Goal: Check status: Check status

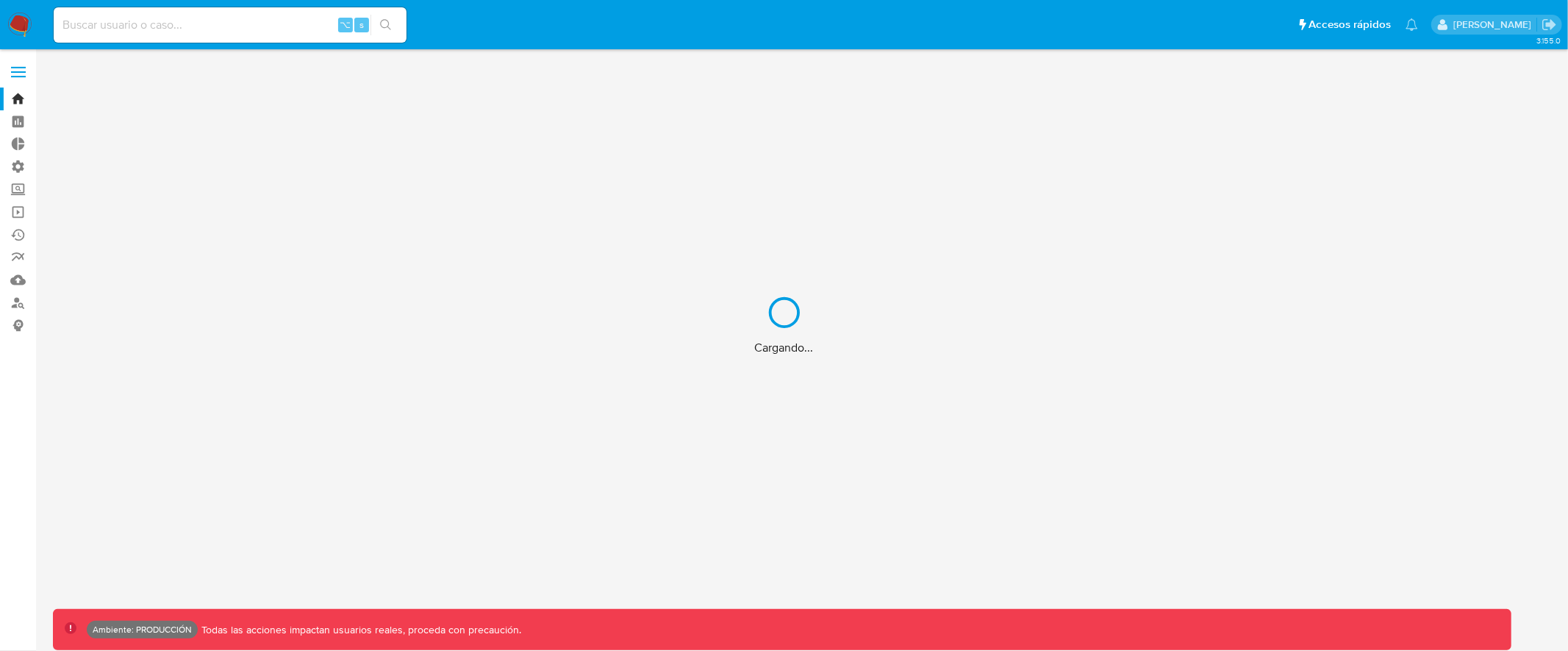
click at [204, 23] on div "Cargando..." at bounding box center [784, 326] width 1568 height 651
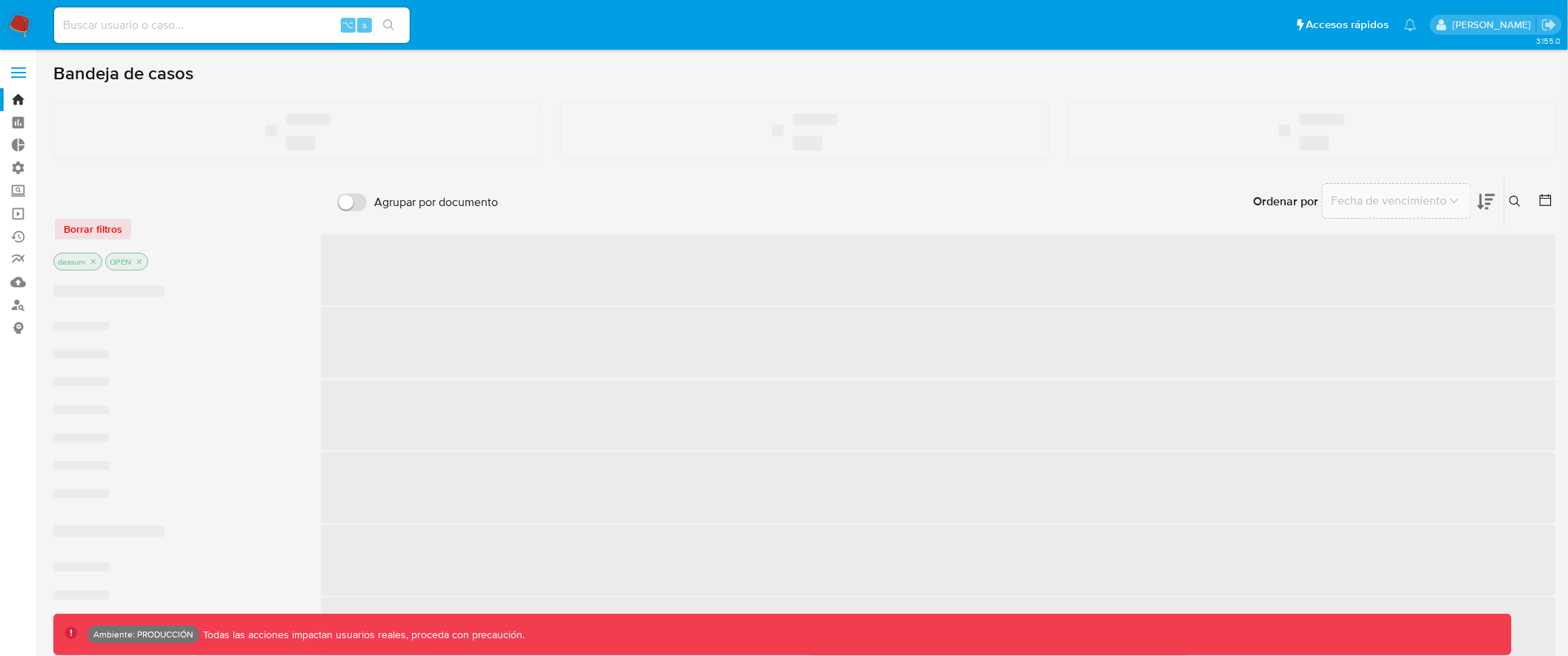
click at [206, 23] on input at bounding box center [231, 25] width 356 height 20
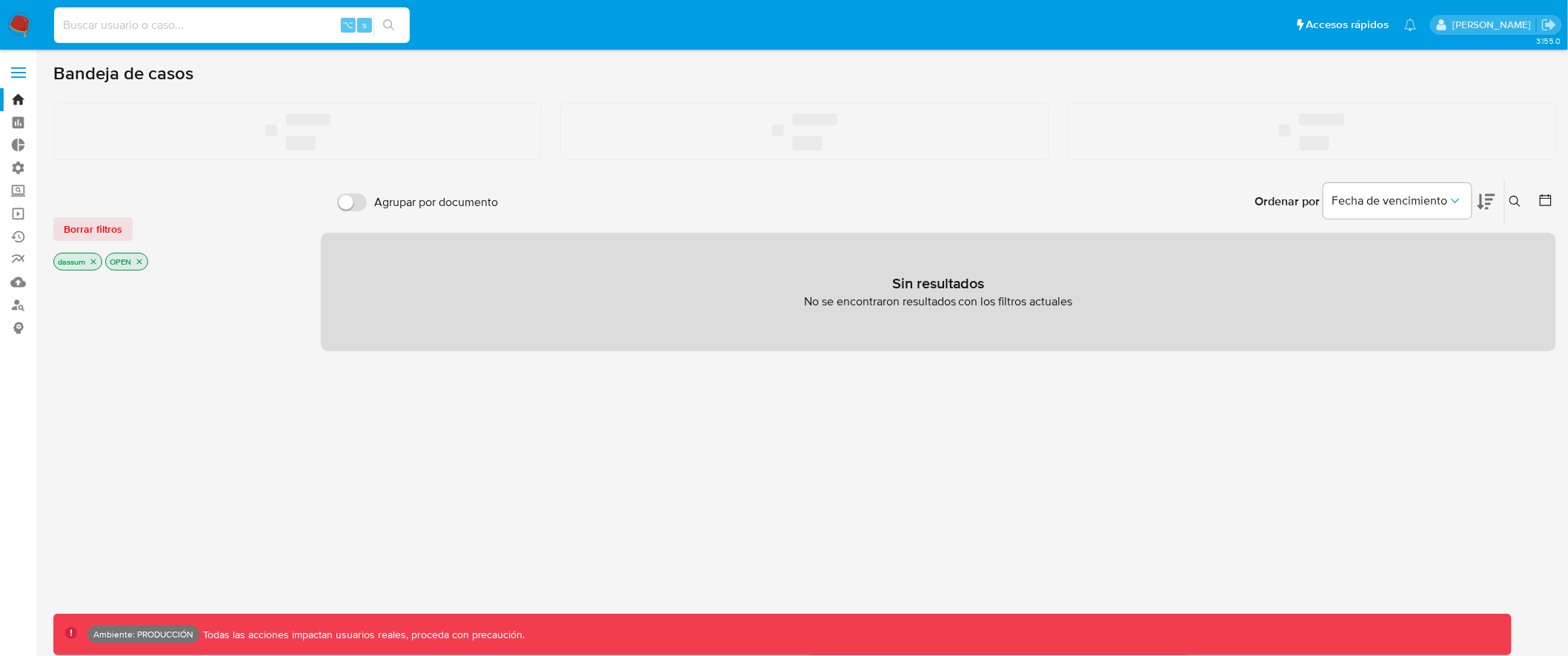
paste input "344752764"
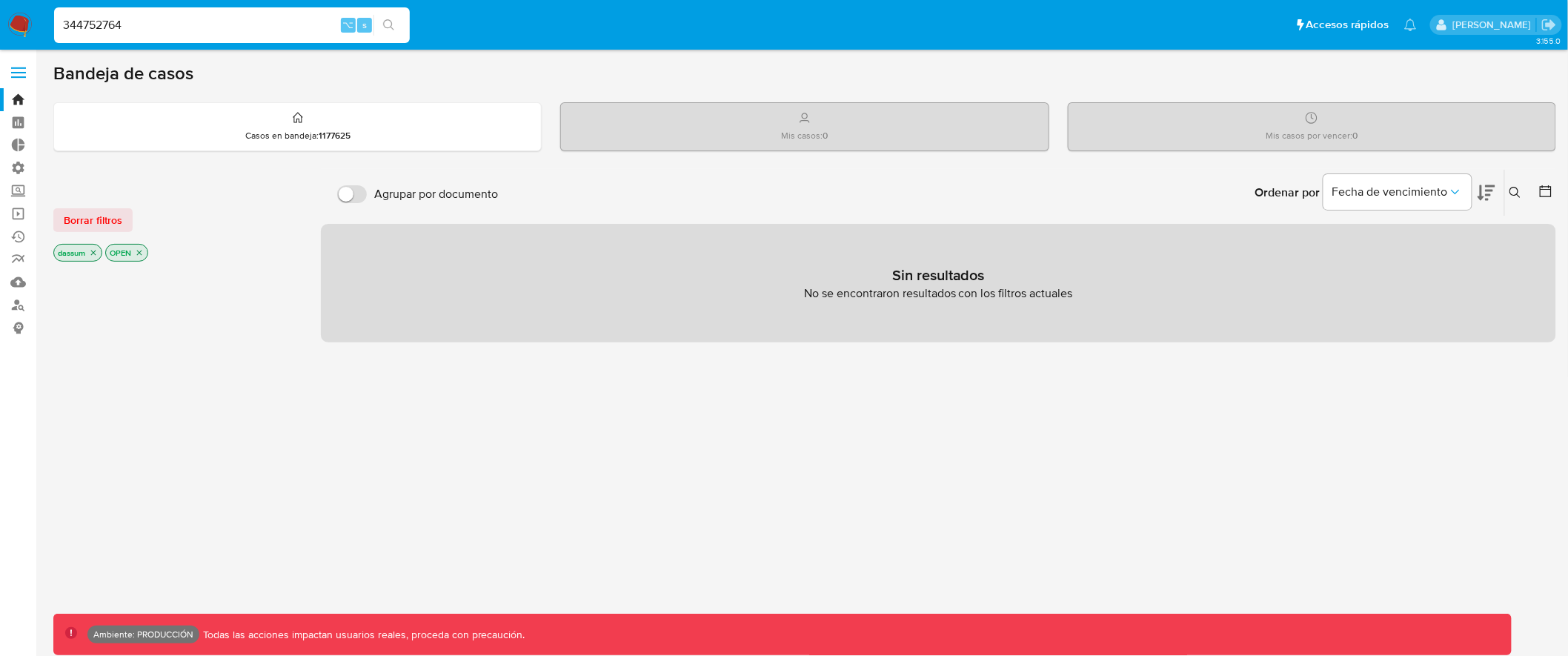
type input "344752764"
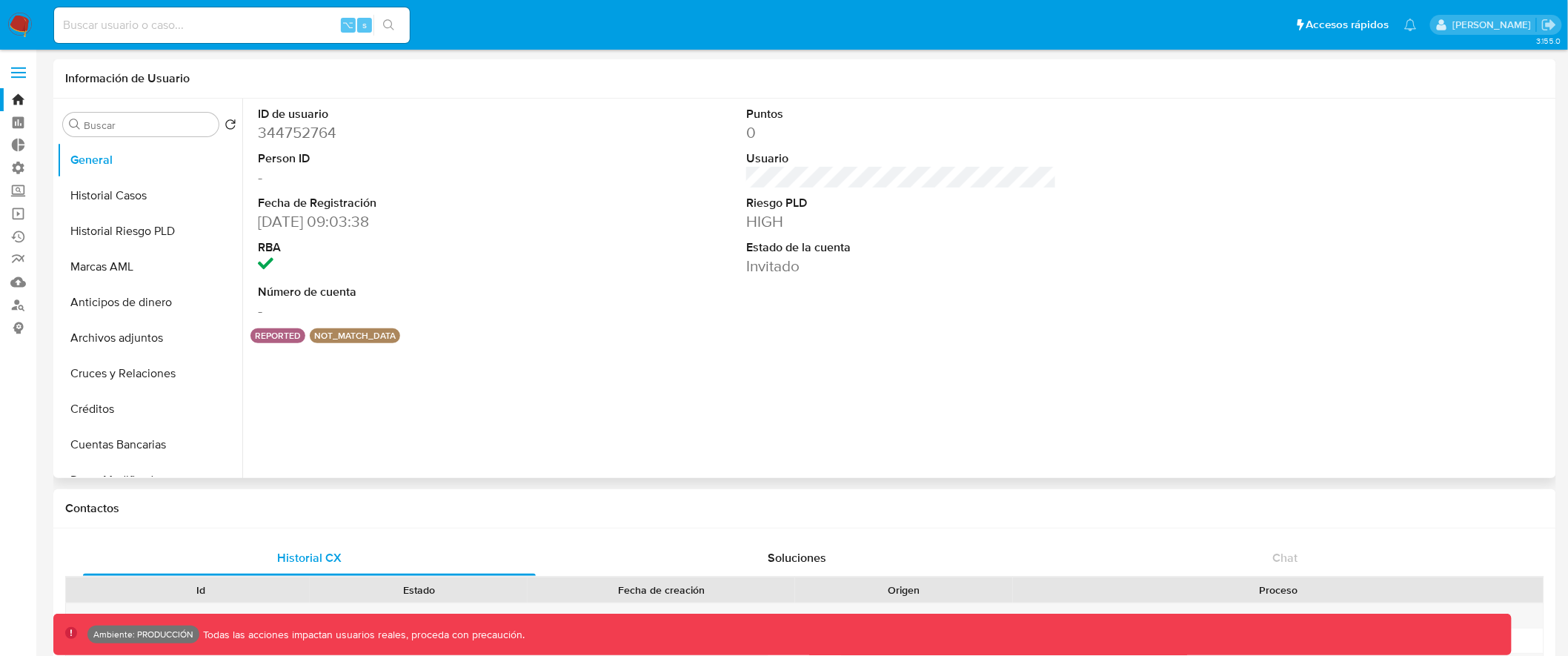
select select "10"
click at [162, 117] on div "Buscar" at bounding box center [141, 125] width 156 height 23
click at [156, 126] on input "Buscar" at bounding box center [148, 125] width 129 height 13
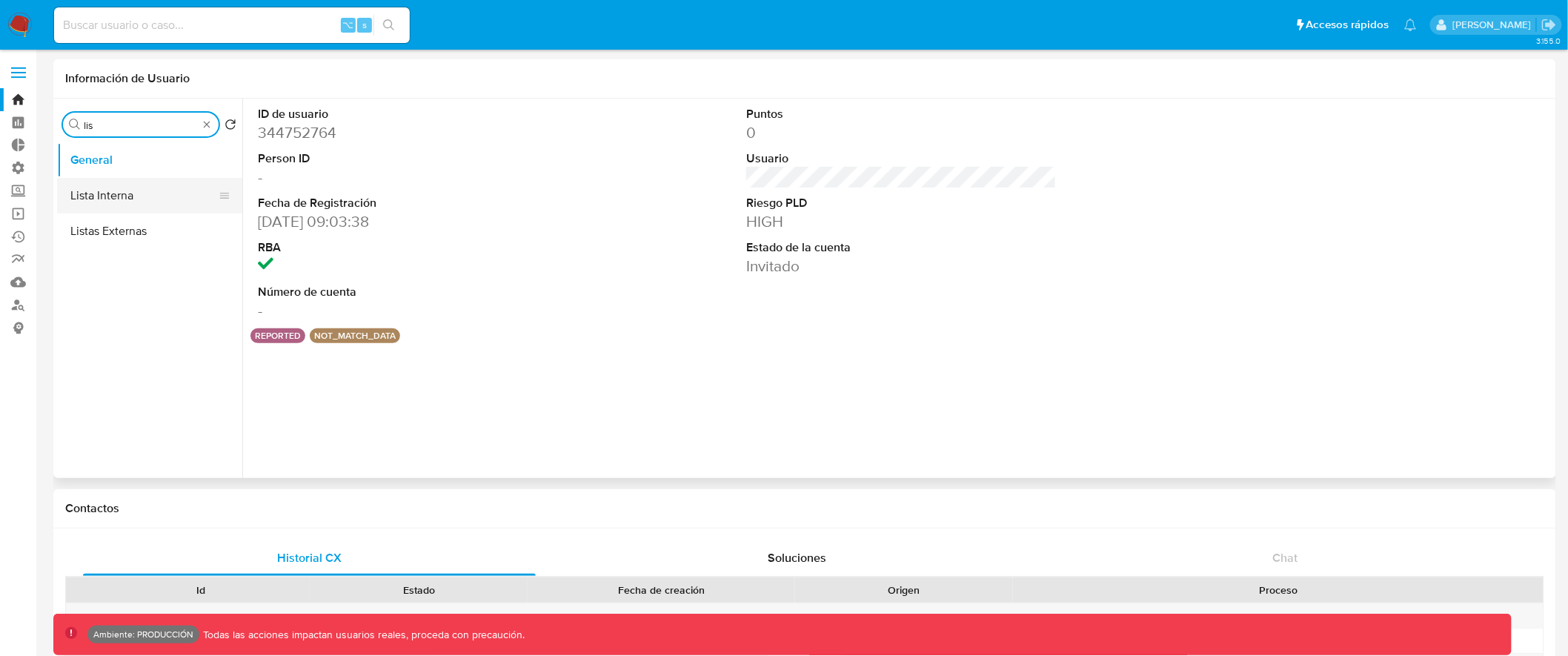
type input "lis"
click at [152, 188] on button "Lista Interna" at bounding box center [144, 195] width 174 height 36
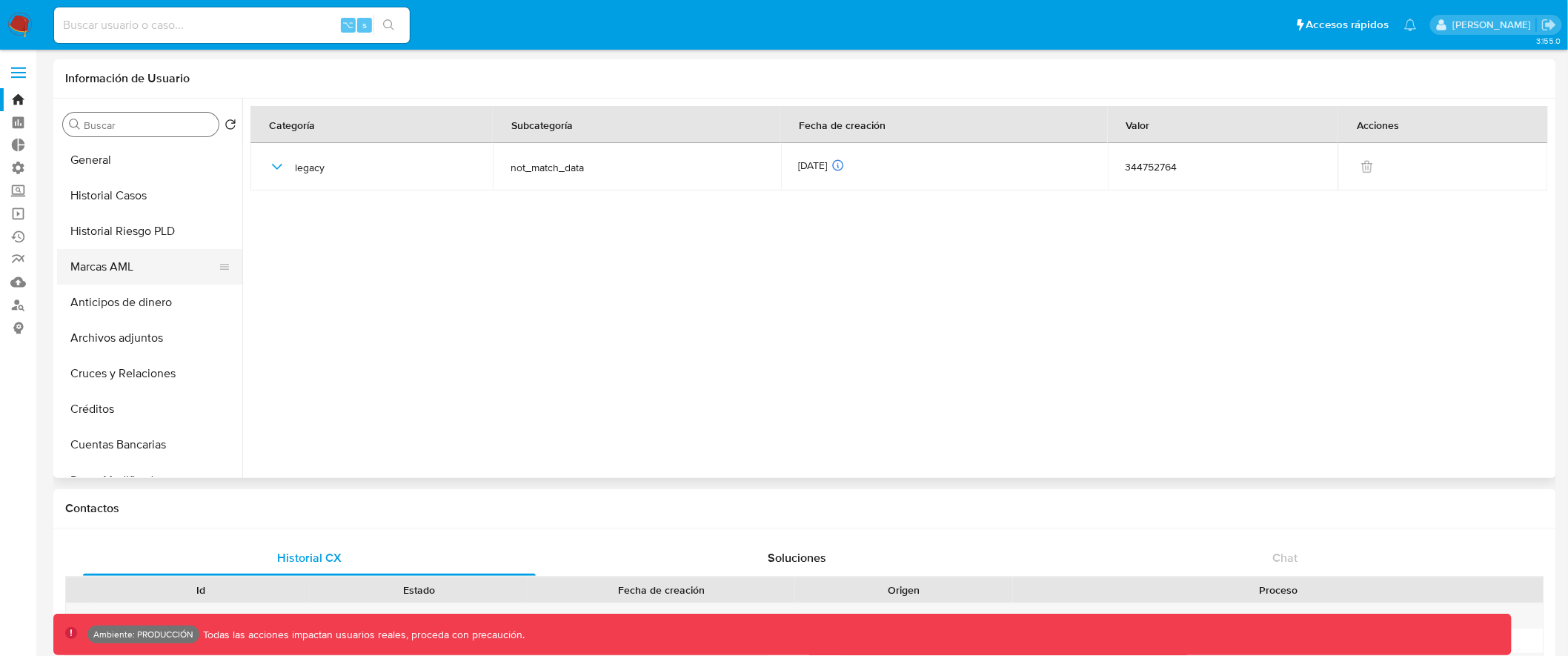
click at [139, 264] on button "Marcas AML" at bounding box center [144, 267] width 174 height 36
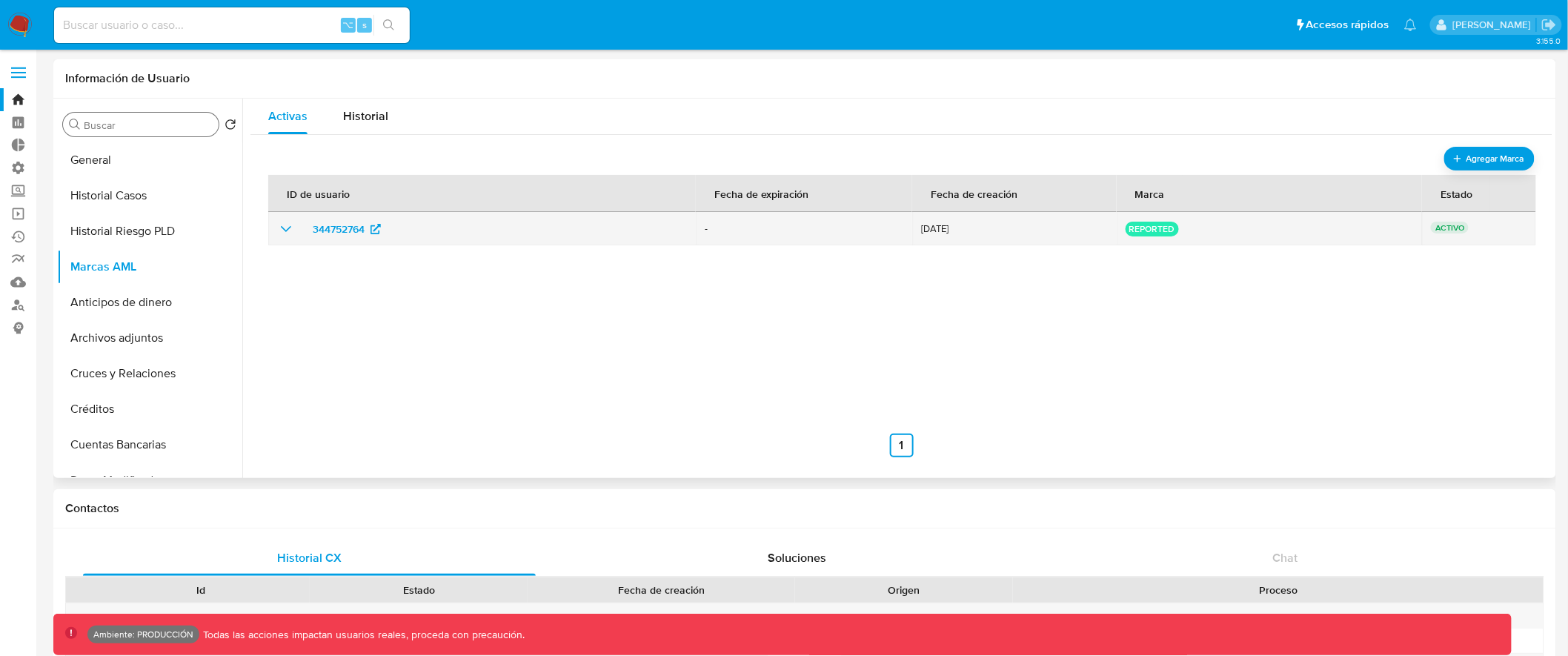
click at [284, 227] on icon "show_hidden_detail_by_id_344752764" at bounding box center [286, 229] width 18 height 18
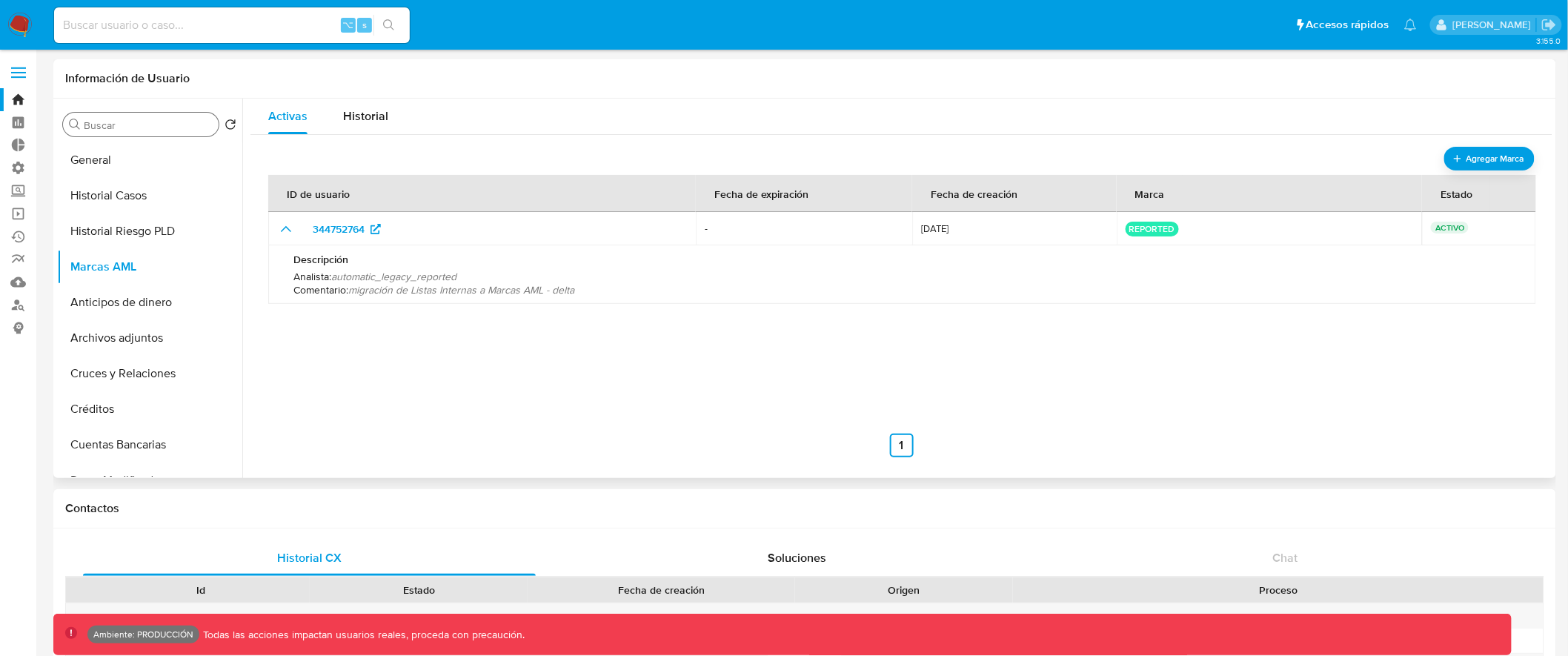
drag, startPoint x: 352, startPoint y: 290, endPoint x: 595, endPoint y: 290, distance: 243.0
click at [595, 290] on p "Comentario : migración de Listas Internas a Marcas AML - delta" at bounding box center [901, 289] width 1218 height 13
click at [134, 166] on button "General" at bounding box center [144, 160] width 174 height 36
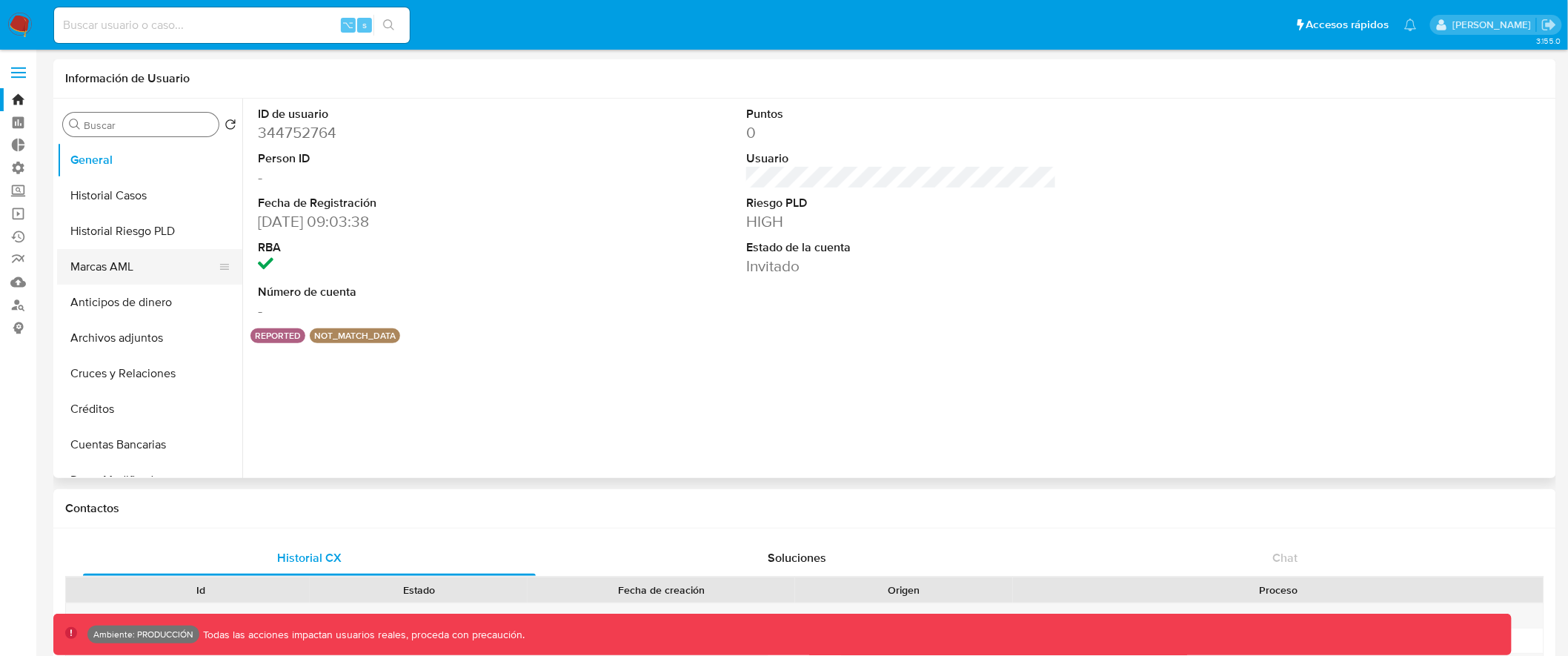
click at [142, 261] on button "Marcas AML" at bounding box center [144, 267] width 174 height 36
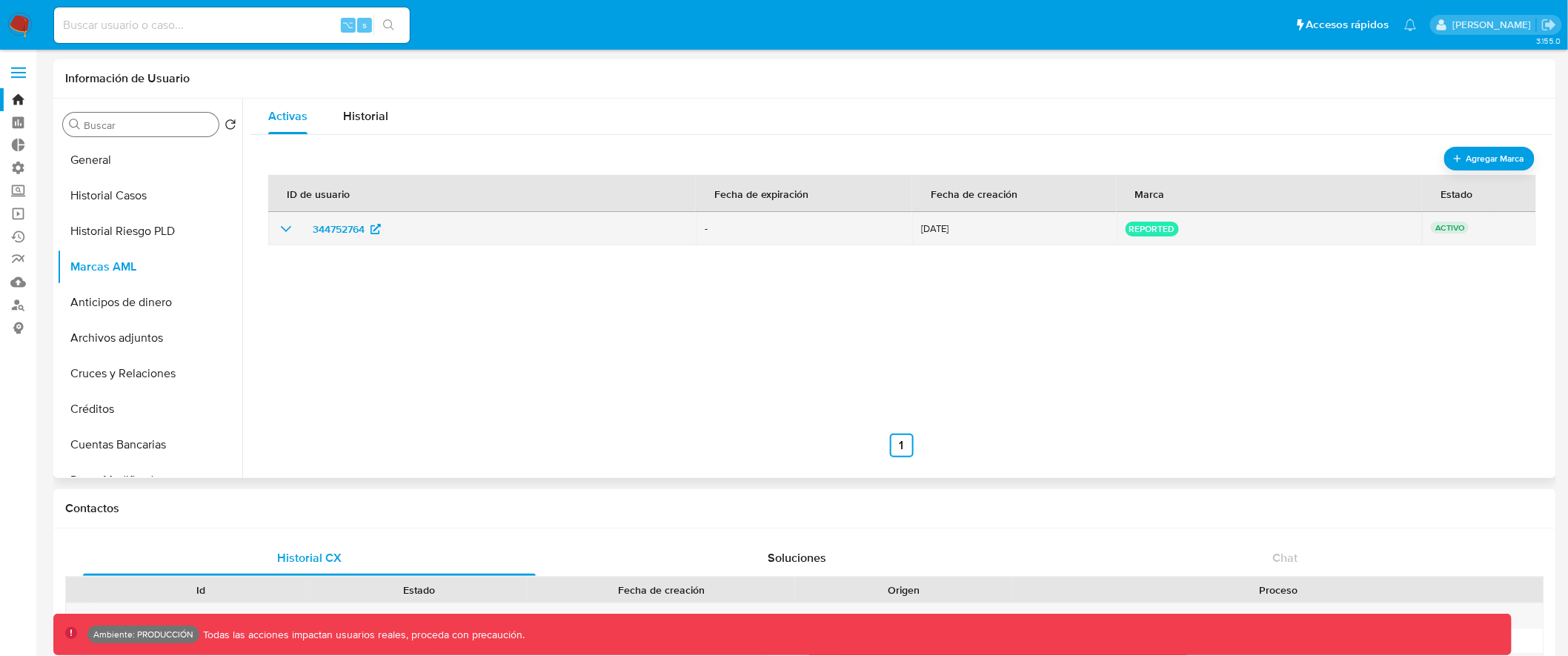
click at [282, 230] on icon "show_hidden_detail_by_id_344752764" at bounding box center [286, 229] width 18 height 18
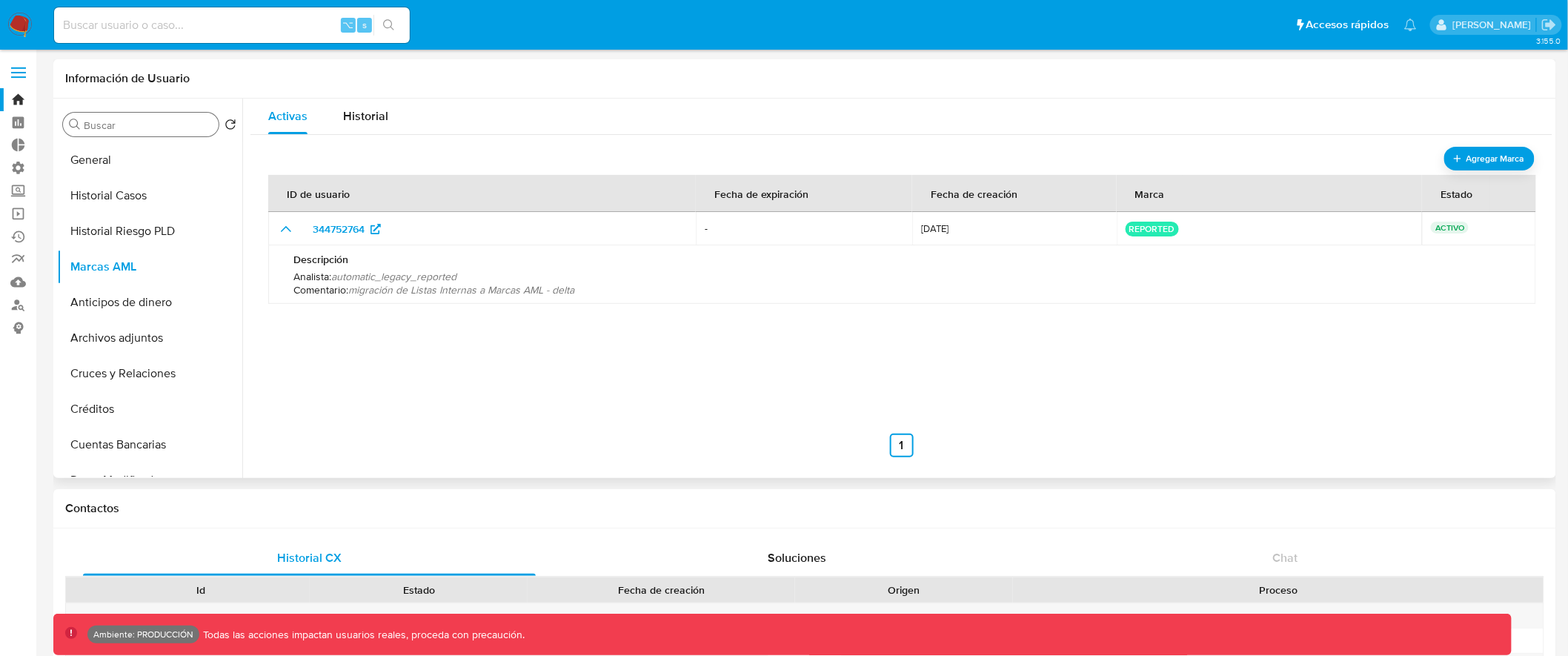
drag, startPoint x: 359, startPoint y: 289, endPoint x: 594, endPoint y: 292, distance: 235.0
click at [594, 292] on p "Comentario : migración de Listas Internas a Marcas AML - delta" at bounding box center [901, 289] width 1218 height 13
